Goal: Check status: Check status

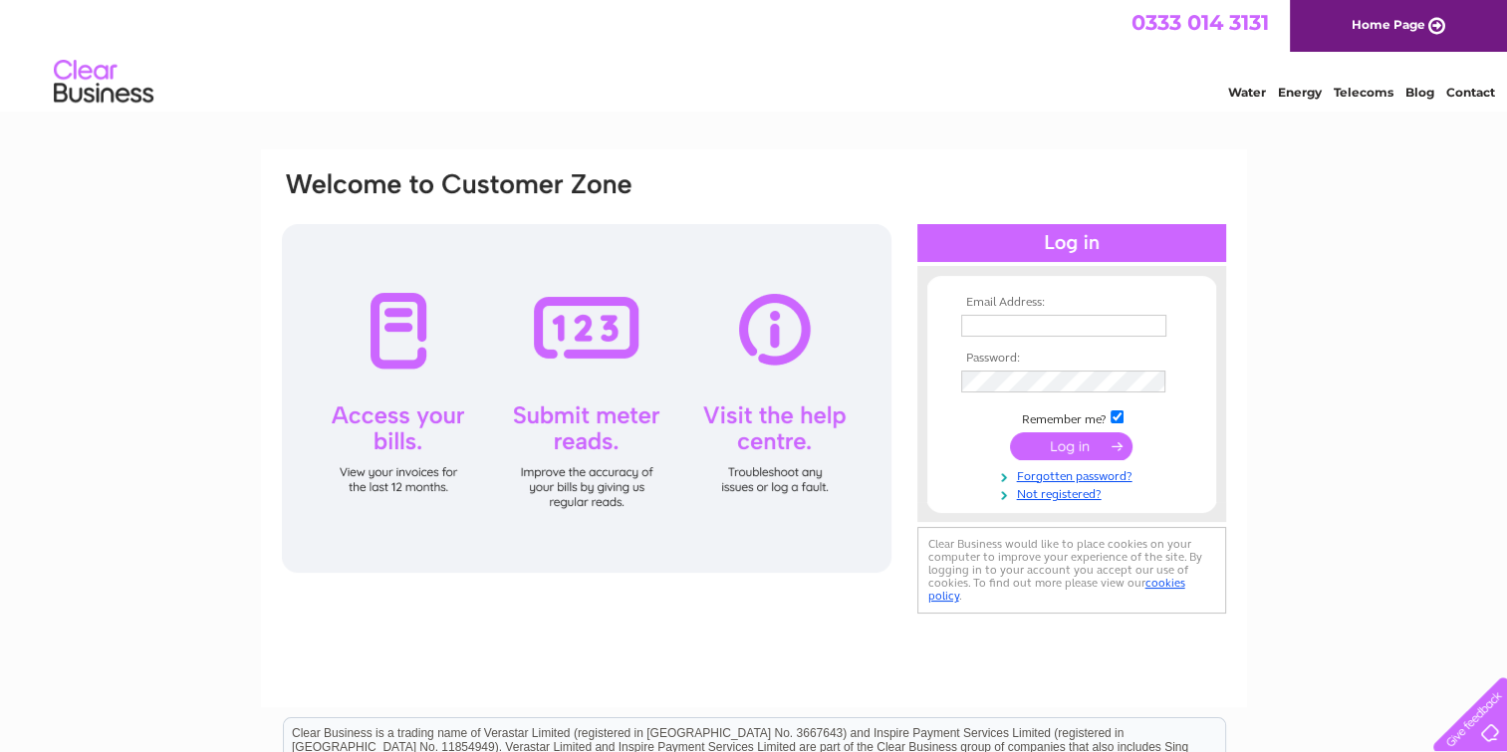
type input "enquiries@henhurstfarmshop.co.uk"
click at [1084, 450] on input "submit" at bounding box center [1071, 446] width 122 height 28
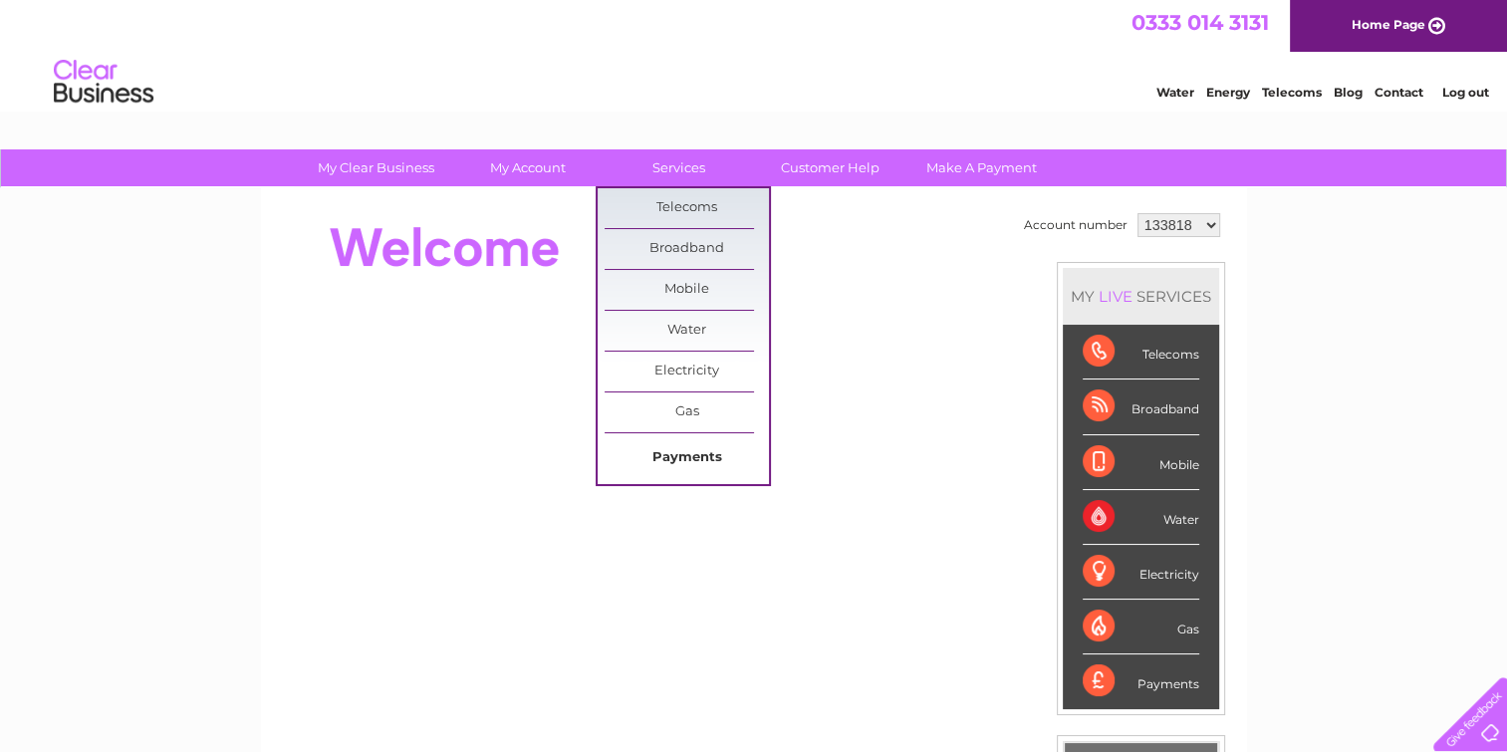
click at [677, 454] on link "Payments" at bounding box center [686, 458] width 164 height 40
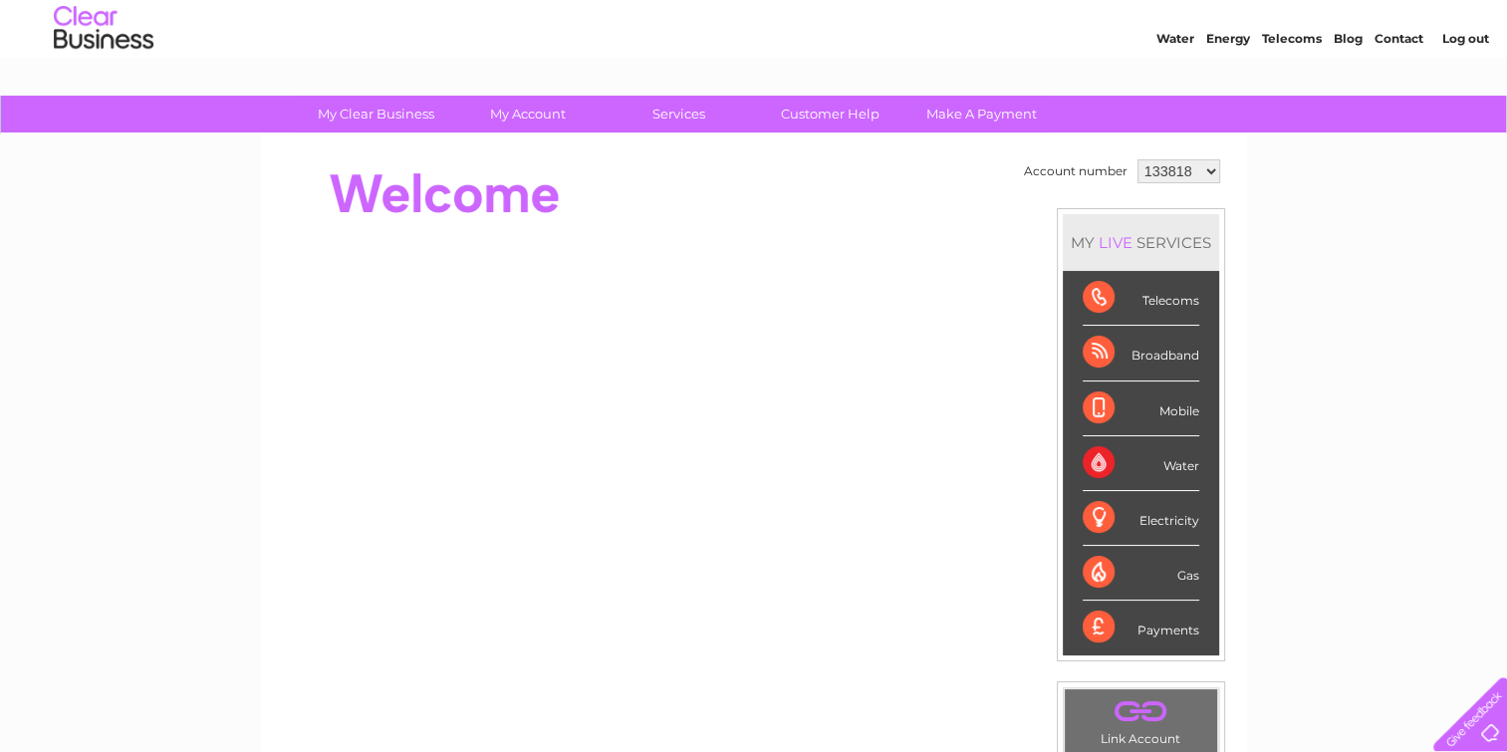
scroll to position [100, 0]
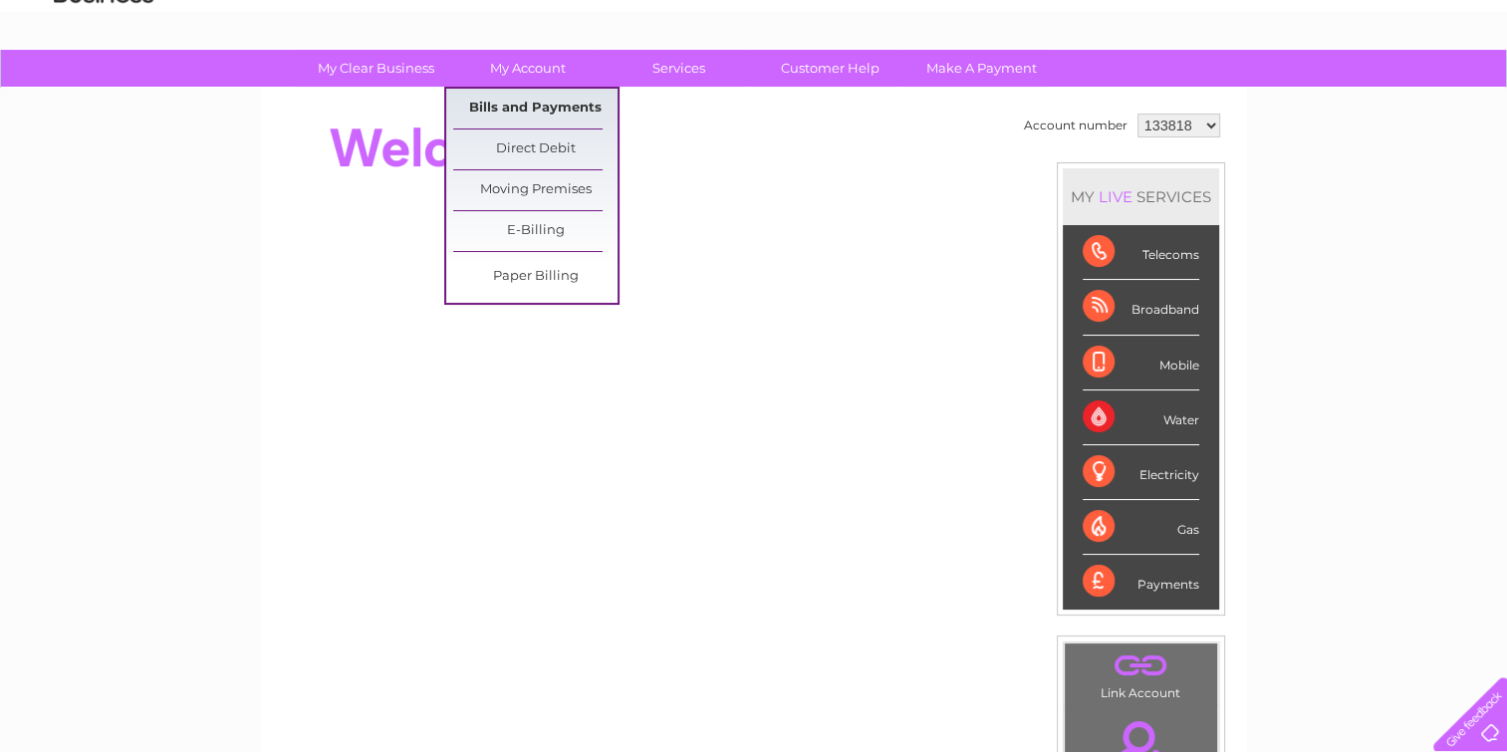
click at [519, 109] on link "Bills and Payments" at bounding box center [535, 109] width 164 height 40
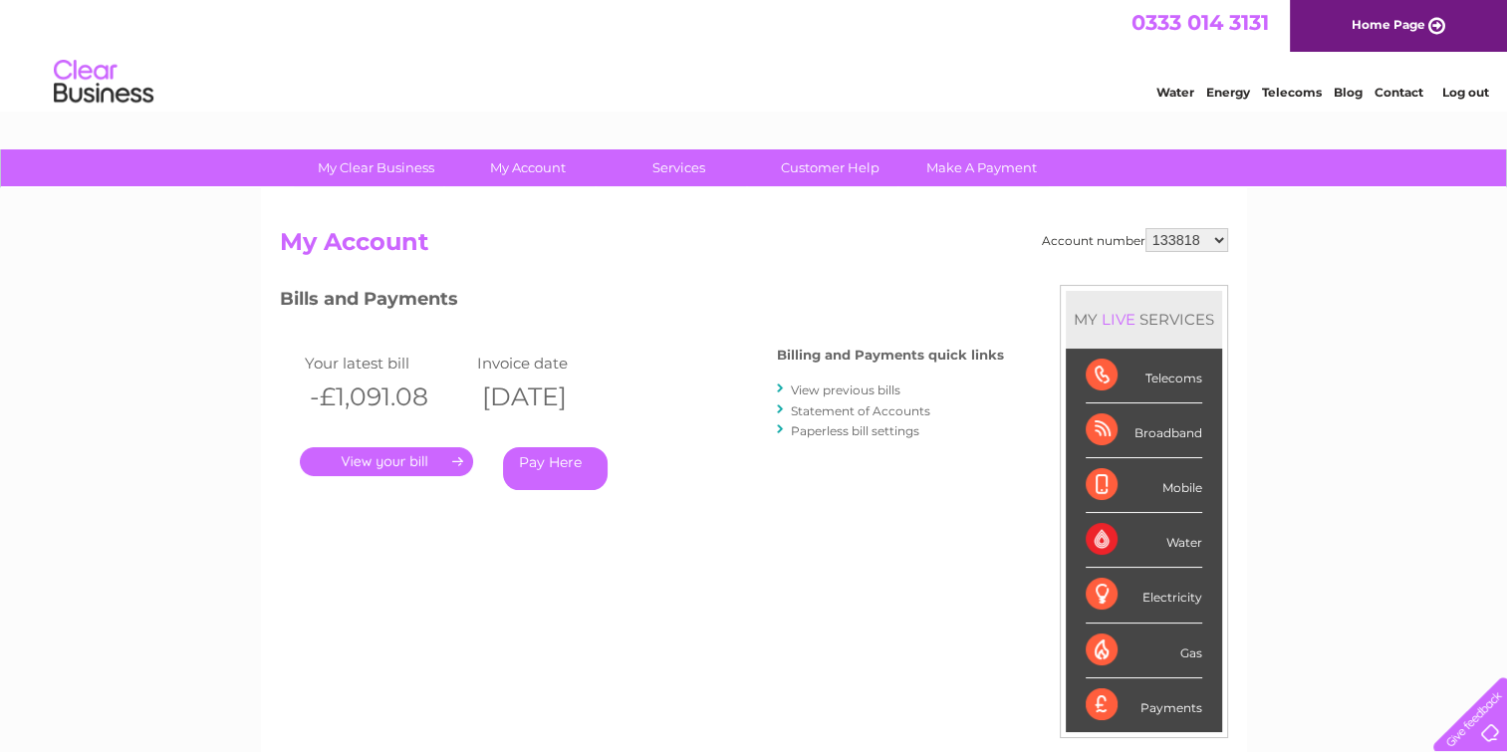
click at [380, 462] on link "." at bounding box center [386, 461] width 173 height 29
